Goal: Complete application form

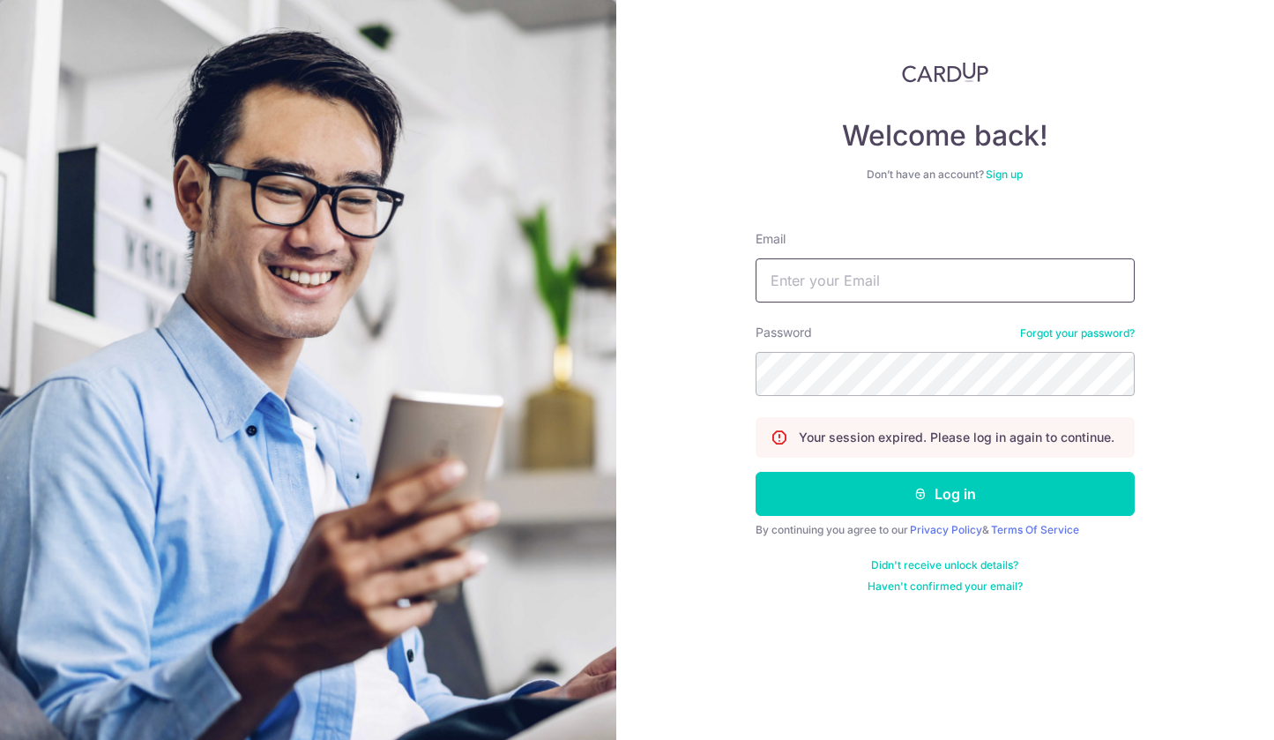
type input "[EMAIL_ADDRESS][DOMAIN_NAME]"
click at [944, 494] on button "Log in" at bounding box center [945, 494] width 379 height 44
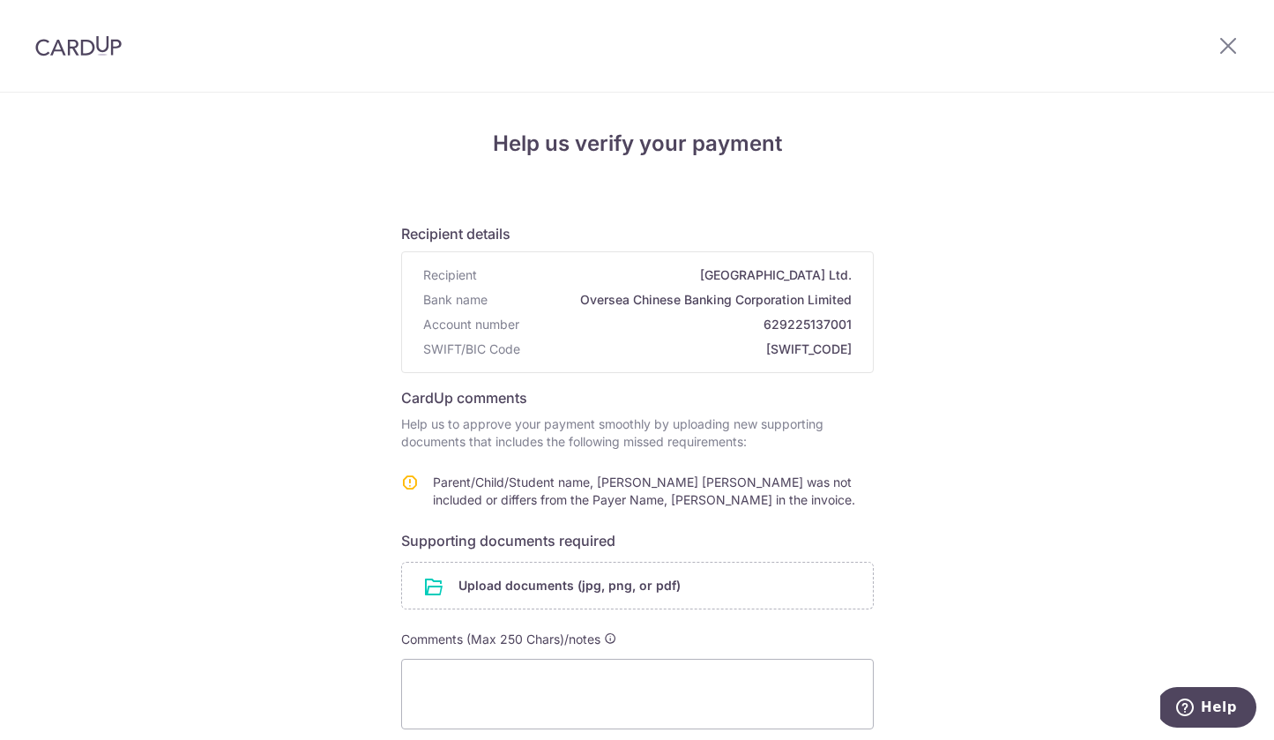
scroll to position [194, 0]
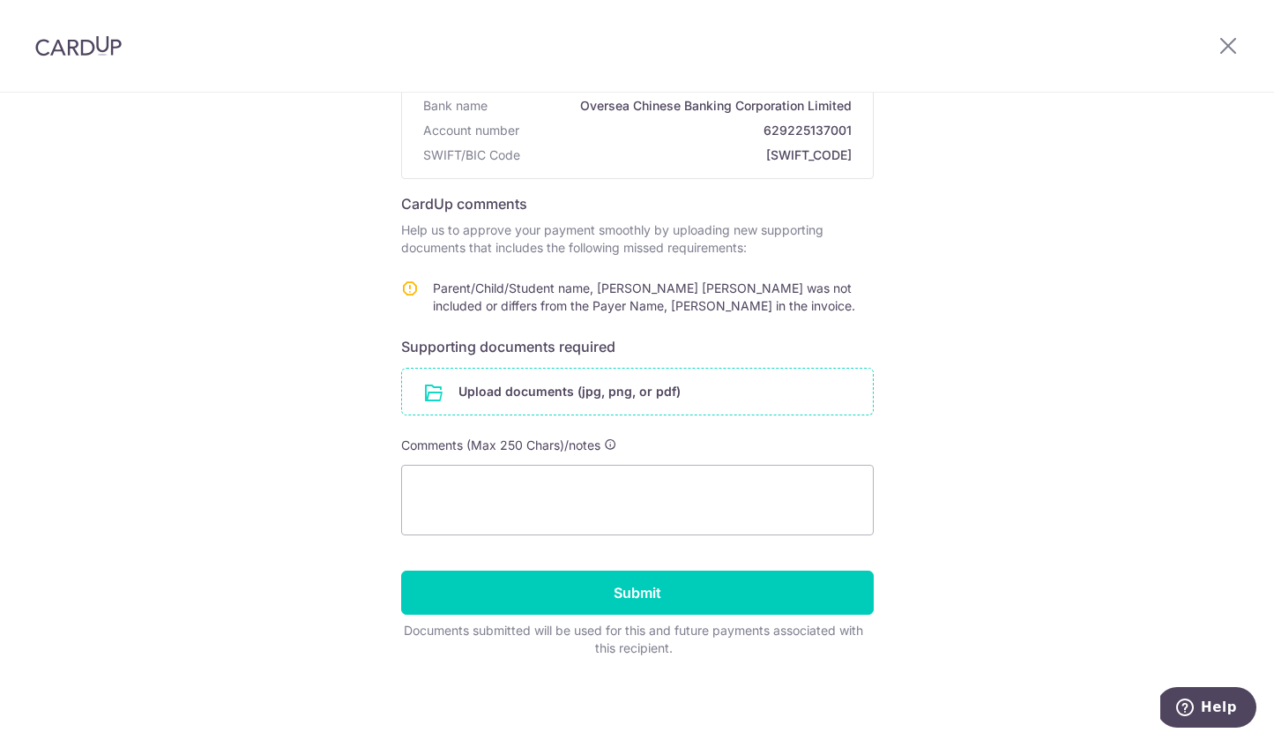
click at [580, 398] on input "file" at bounding box center [637, 392] width 471 height 46
click at [752, 415] on form "Recipient details Recipient St. Joseph's Institution International Elementary S…" at bounding box center [637, 336] width 473 height 642
click at [743, 399] on input "file" at bounding box center [637, 392] width 471 height 46
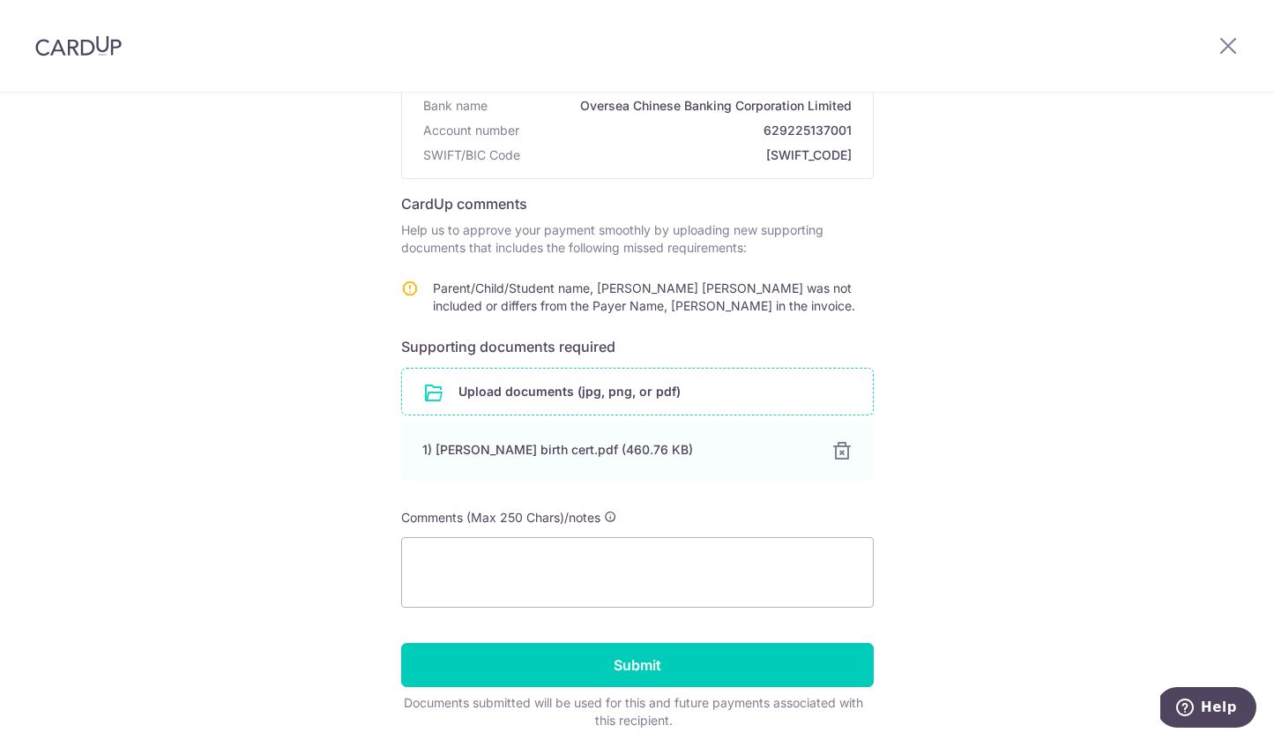
click at [732, 403] on input "file" at bounding box center [637, 392] width 471 height 46
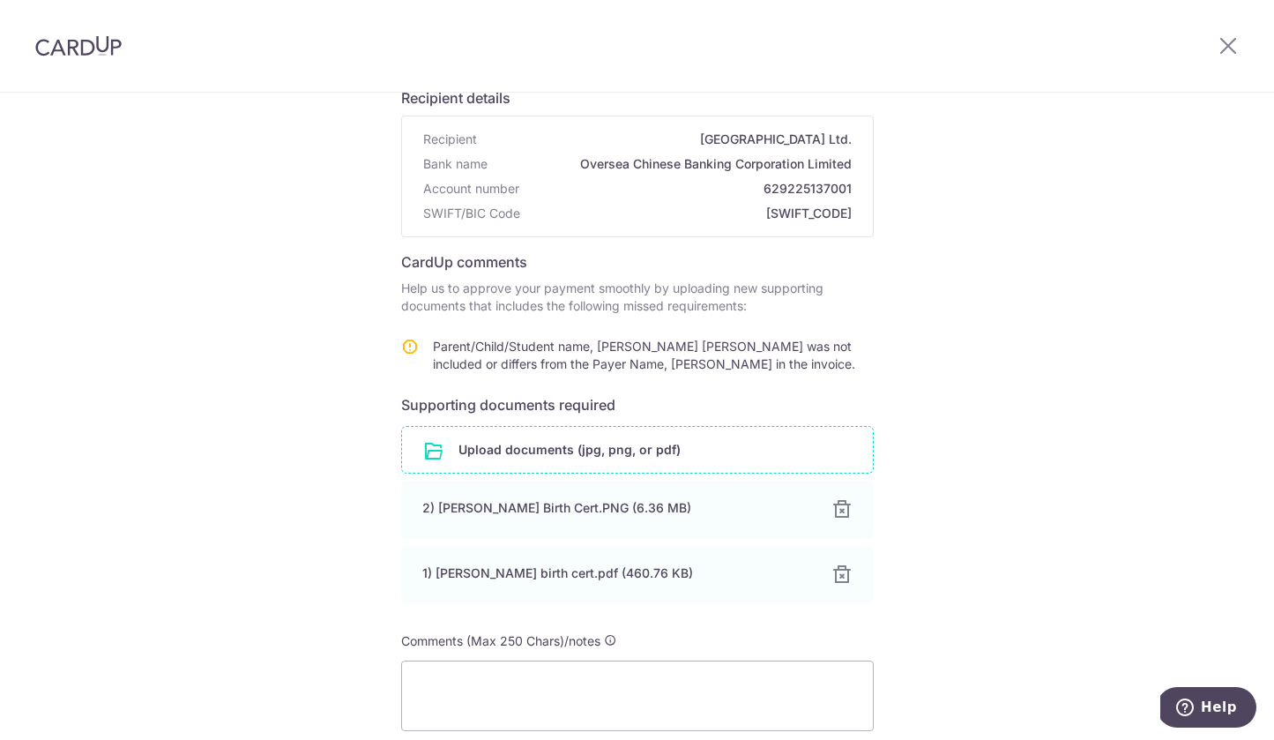
scroll to position [332, 0]
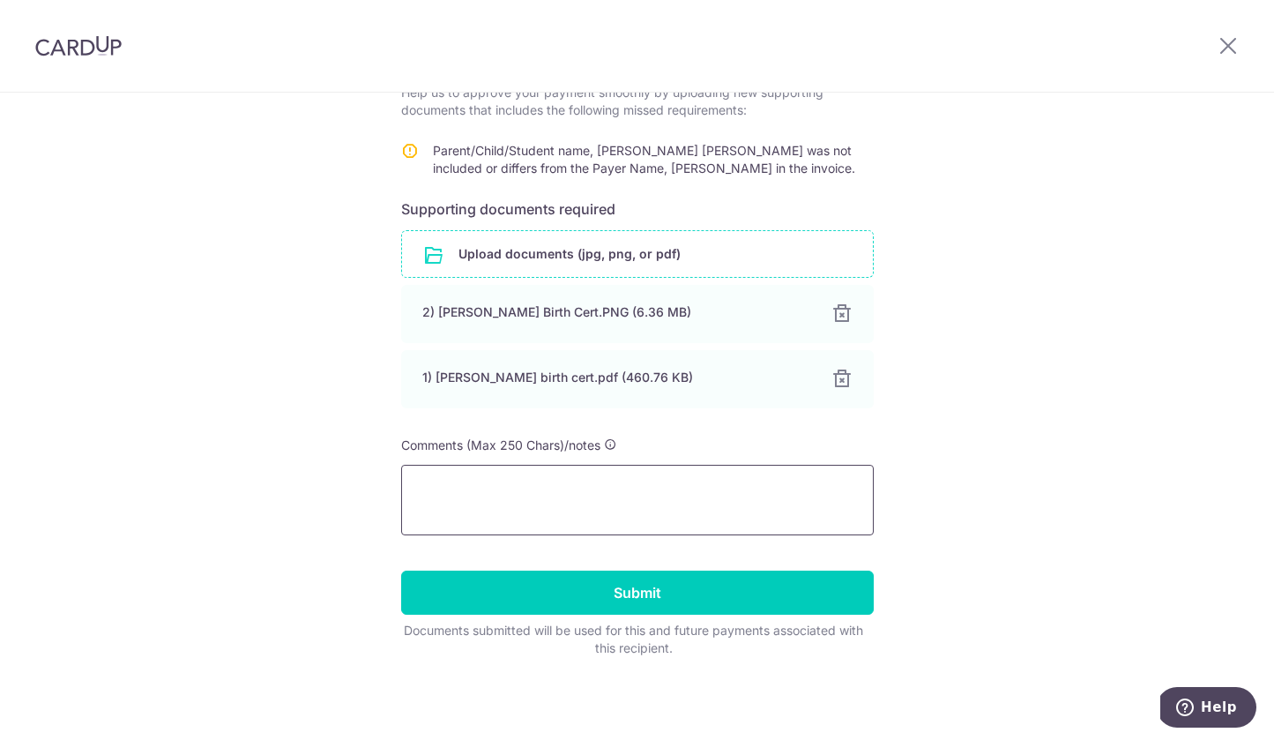
click at [746, 484] on textarea at bounding box center [637, 500] width 473 height 71
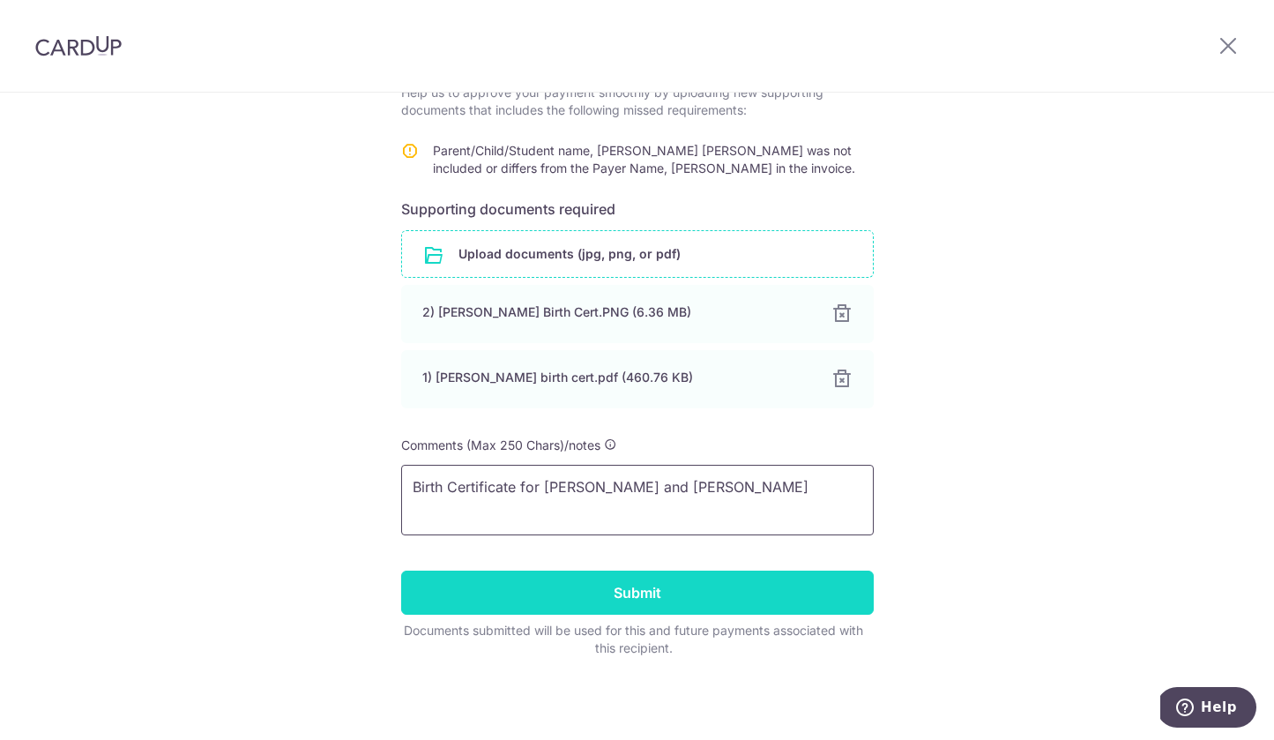
type textarea "Birth Certificate for [PERSON_NAME] and [PERSON_NAME]"
click at [811, 580] on input "Submit" at bounding box center [637, 593] width 473 height 44
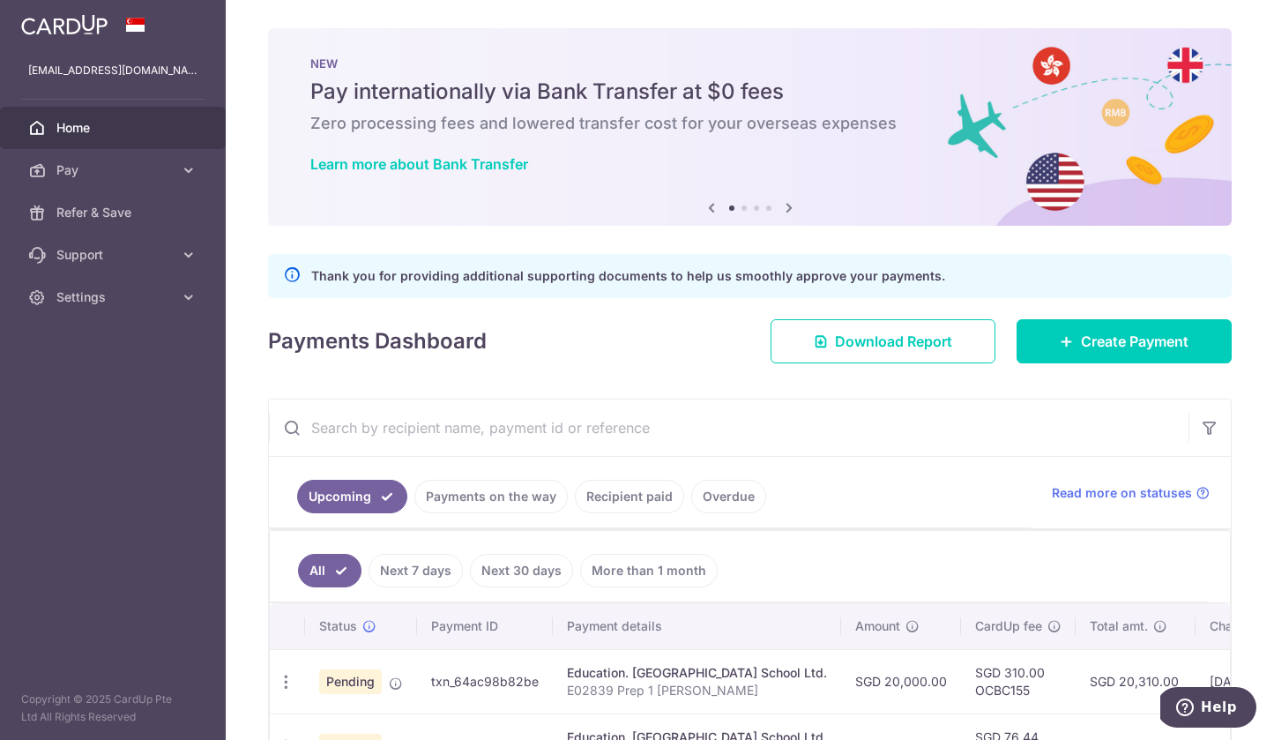
scroll to position [198, 0]
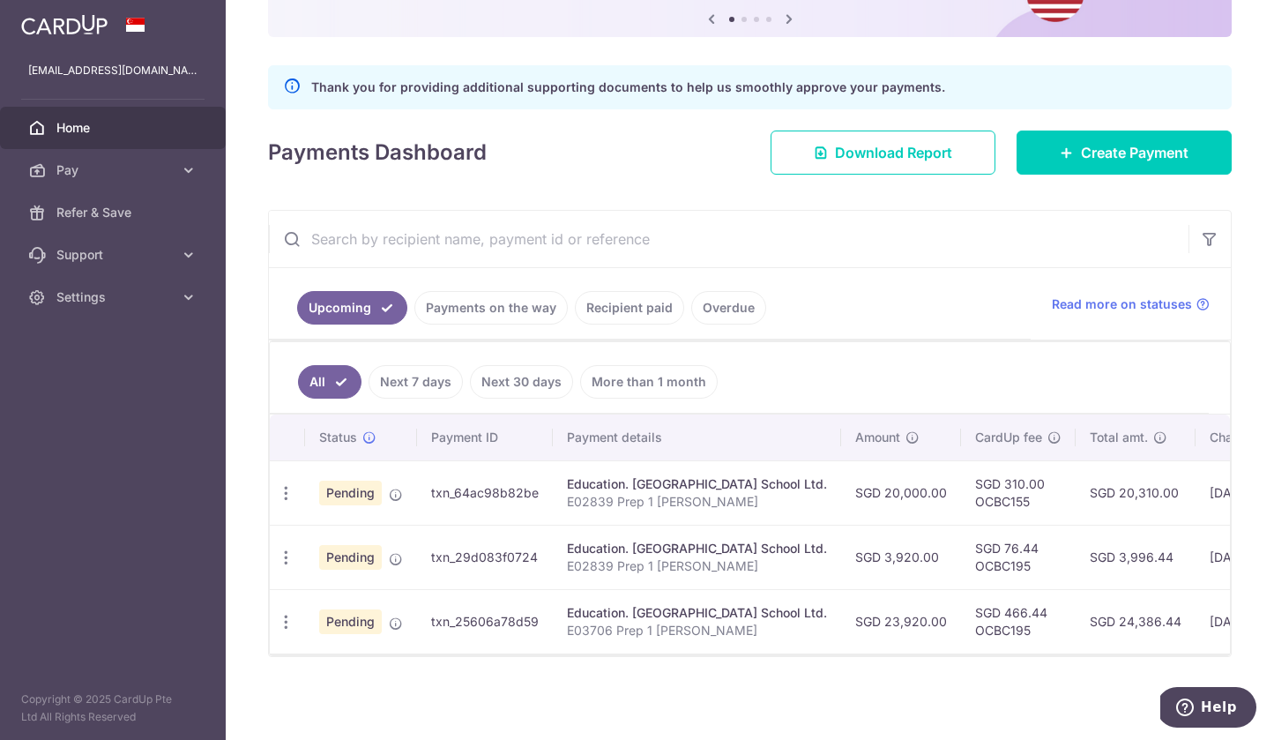
click at [795, 323] on ul "Upcoming Payments on the way Recipient paid Overdue" at bounding box center [650, 303] width 762 height 71
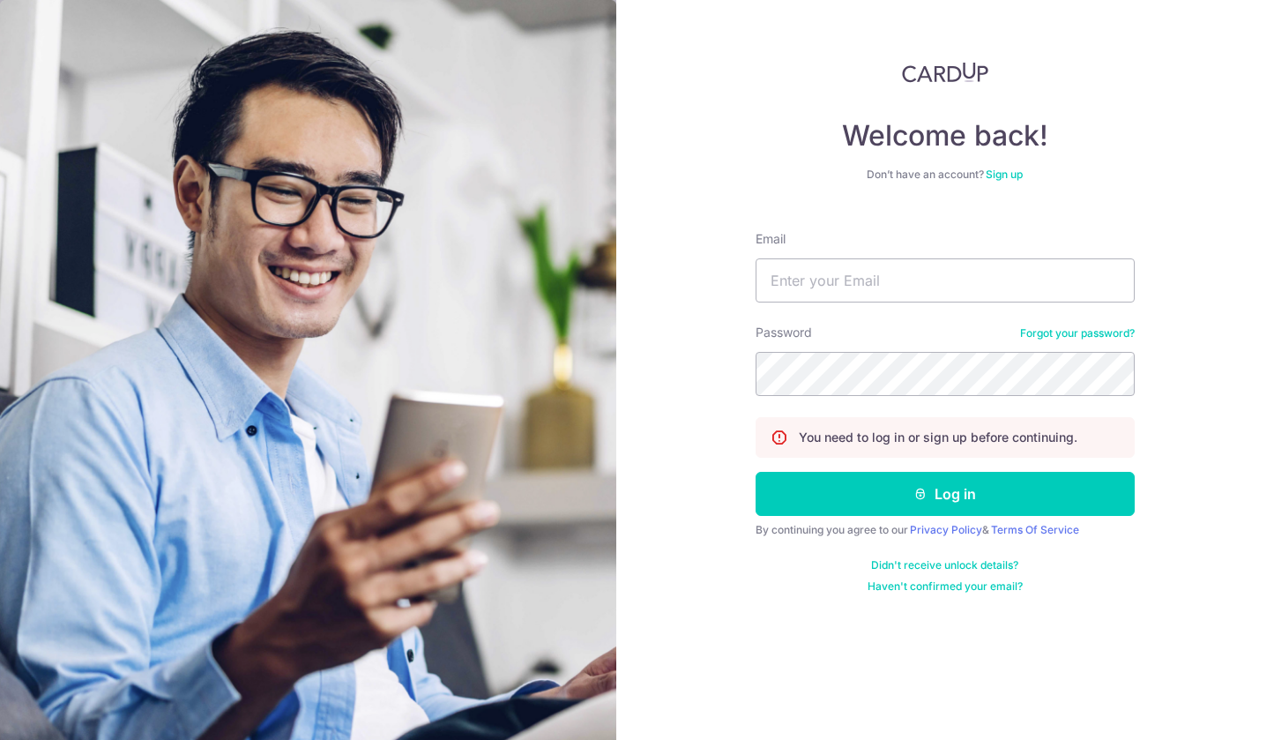
type input "christelle.csk@gmail.com"
click at [944, 494] on button "Log in" at bounding box center [945, 494] width 379 height 44
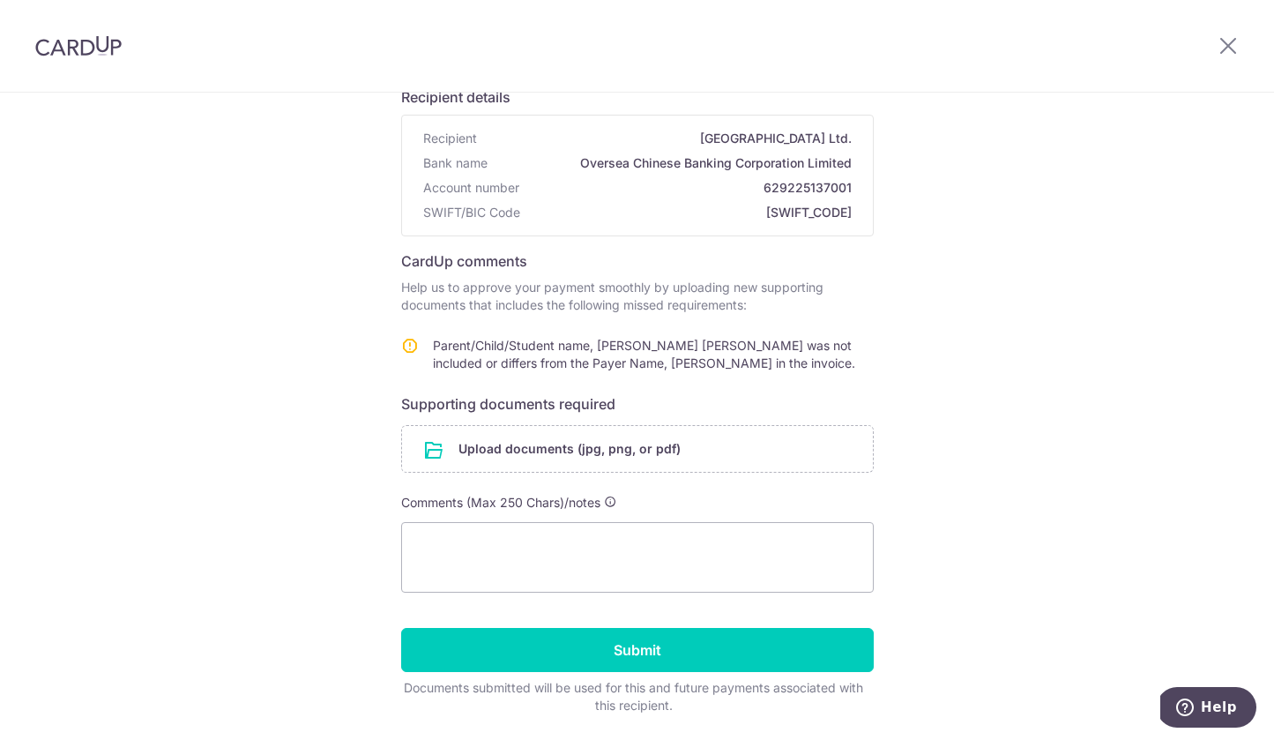
scroll to position [194, 0]
